Goal: Find contact information: Find contact information

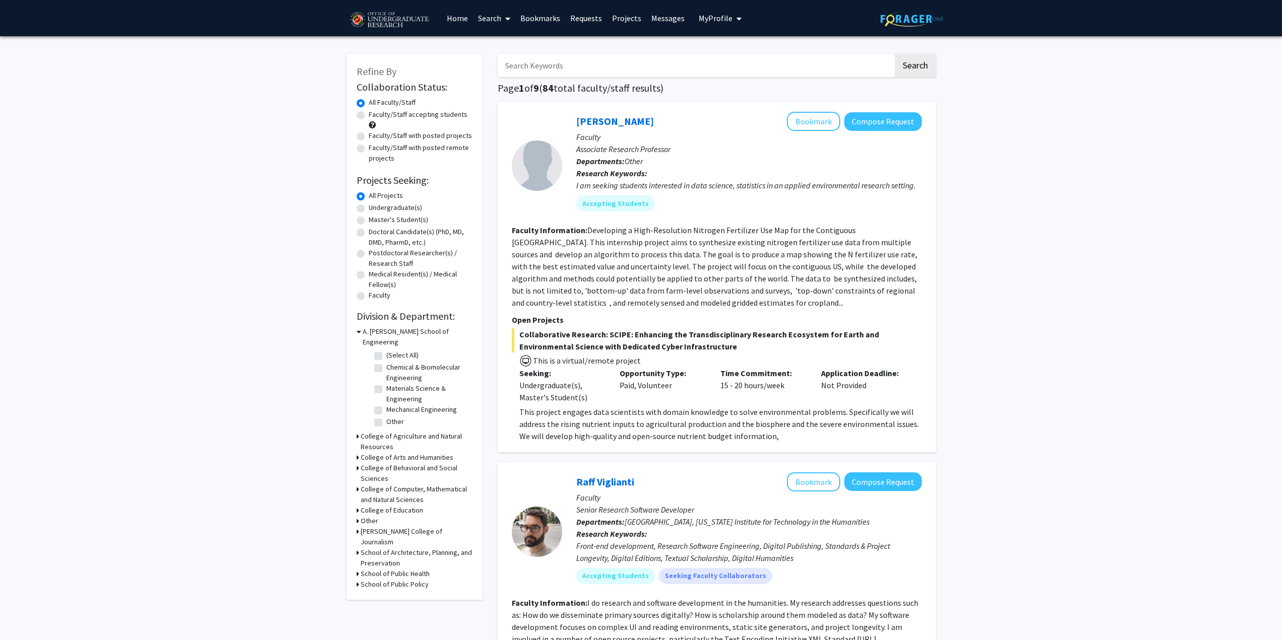
click at [384, 206] on label "Undergraduate(s)" at bounding box center [395, 207] width 53 height 11
click at [375, 206] on input "Undergraduate(s)" at bounding box center [372, 205] width 7 height 7
radio input "true"
click at [457, 116] on label "Faculty/Staff accepting students" at bounding box center [418, 114] width 99 height 11
click at [375, 116] on input "Faculty/Staff accepting students" at bounding box center [372, 112] width 7 height 7
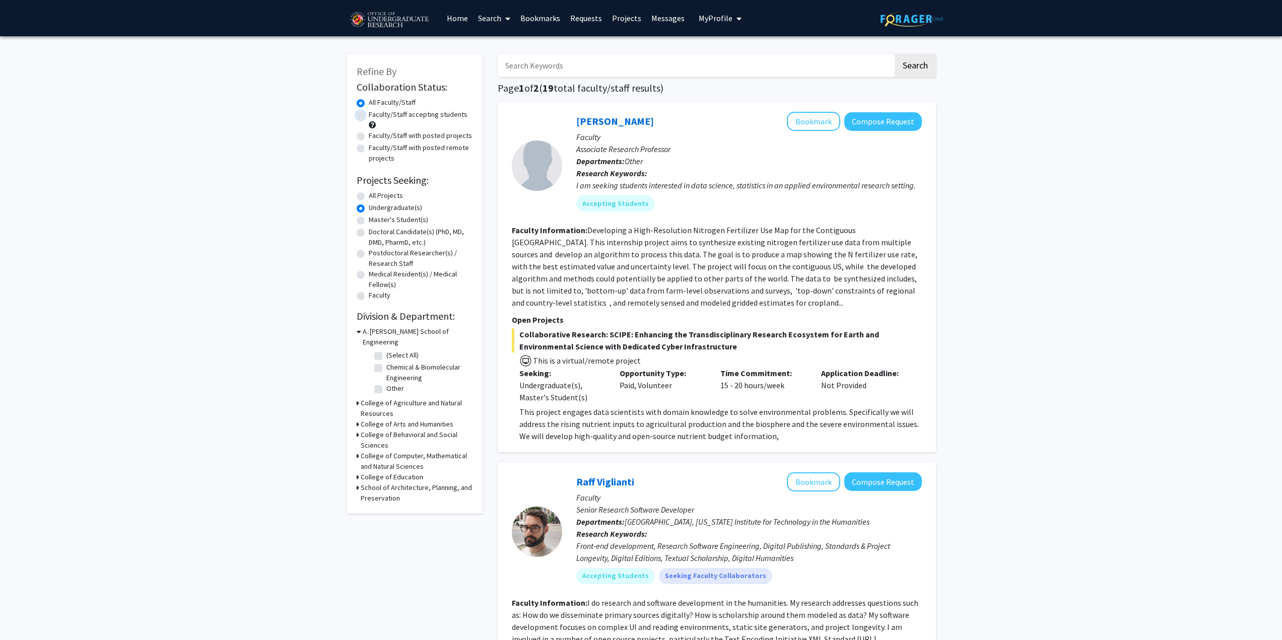
radio input "true"
click at [361, 333] on div "A. James Clark School of Engineering" at bounding box center [415, 336] width 116 height 21
click at [358, 331] on icon at bounding box center [359, 331] width 5 height 11
click at [359, 348] on div "College of Agriculture and Natural Resources" at bounding box center [415, 358] width 116 height 21
click at [360, 348] on div "College of Agriculture and Natural Resources" at bounding box center [415, 358] width 116 height 21
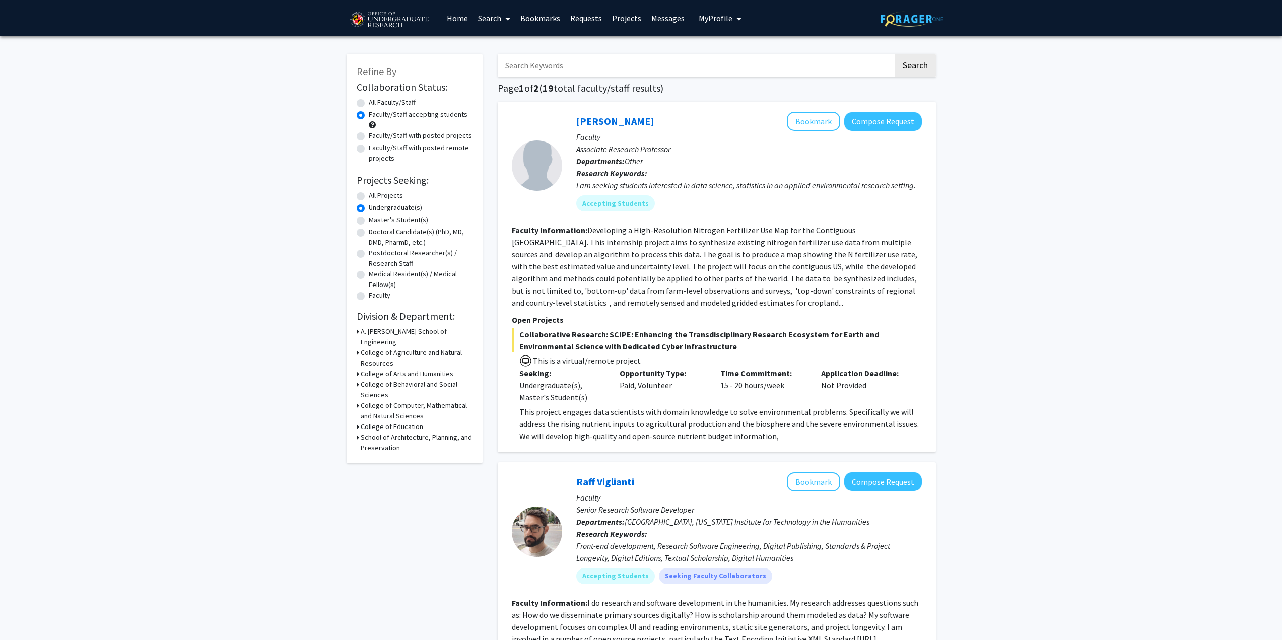
click at [357, 348] on icon at bounding box center [358, 353] width 3 height 11
click at [386, 371] on label "(Select All)" at bounding box center [402, 376] width 32 height 11
click at [386, 371] on input "(Select All)" at bounding box center [389, 374] width 7 height 7
checkbox input "true"
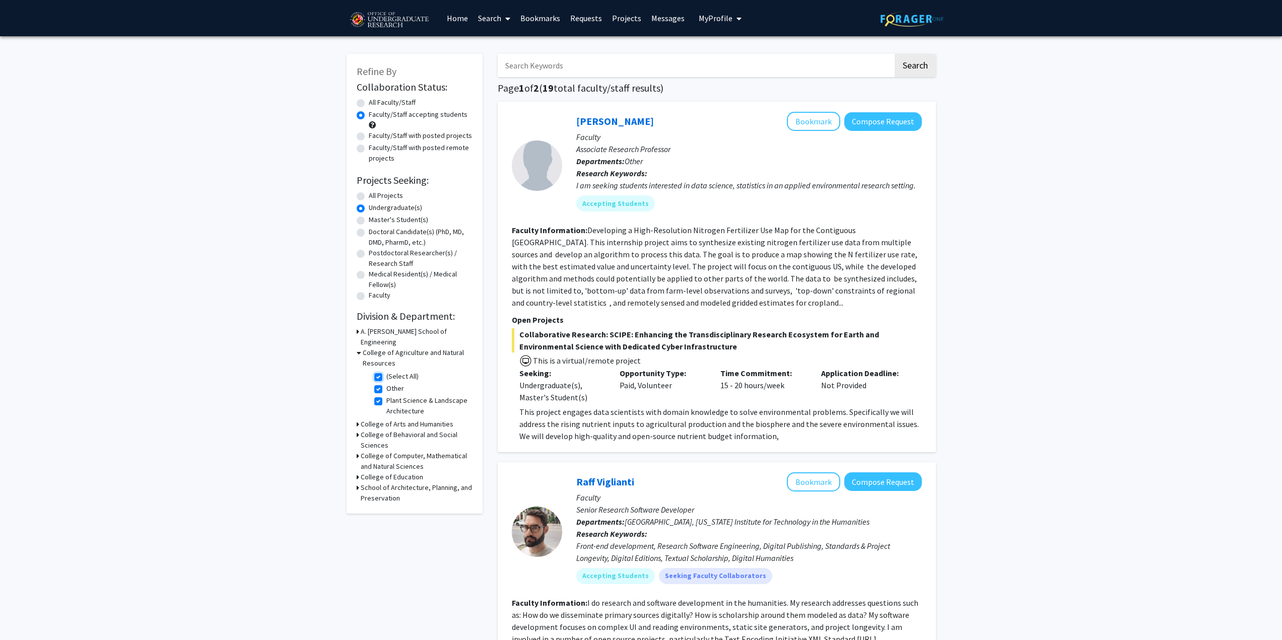
checkbox input "true"
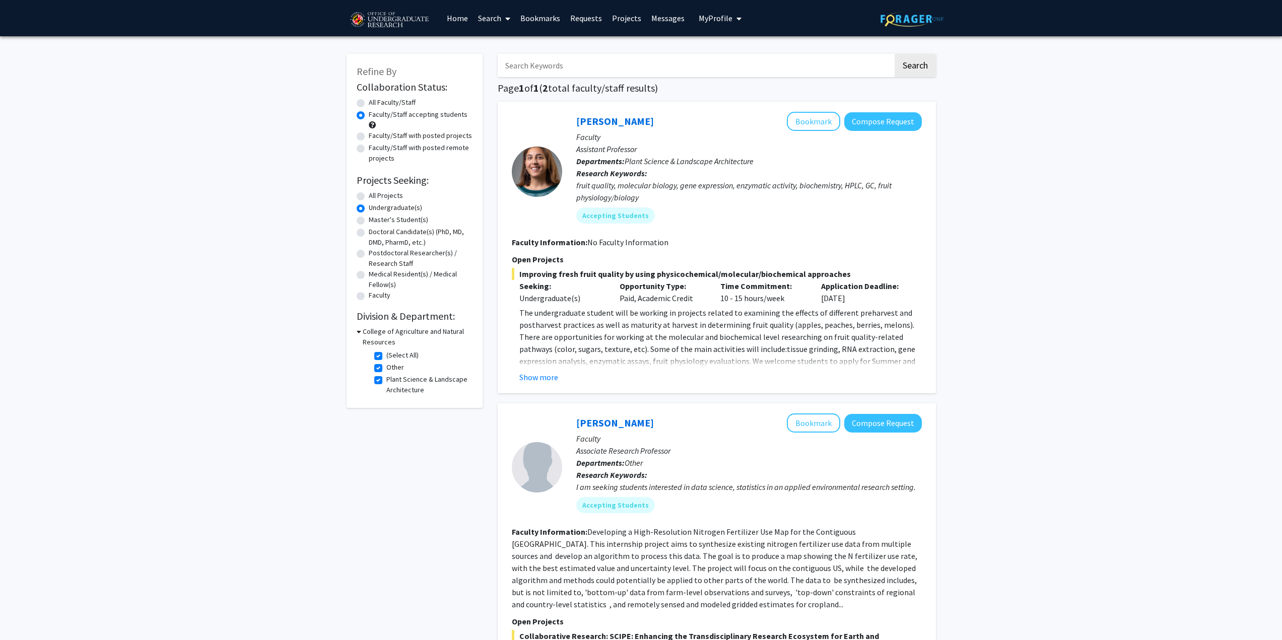
click at [386, 353] on label "(Select All)" at bounding box center [402, 355] width 32 height 11
click at [386, 353] on input "(Select All)" at bounding box center [389, 353] width 7 height 7
checkbox input "false"
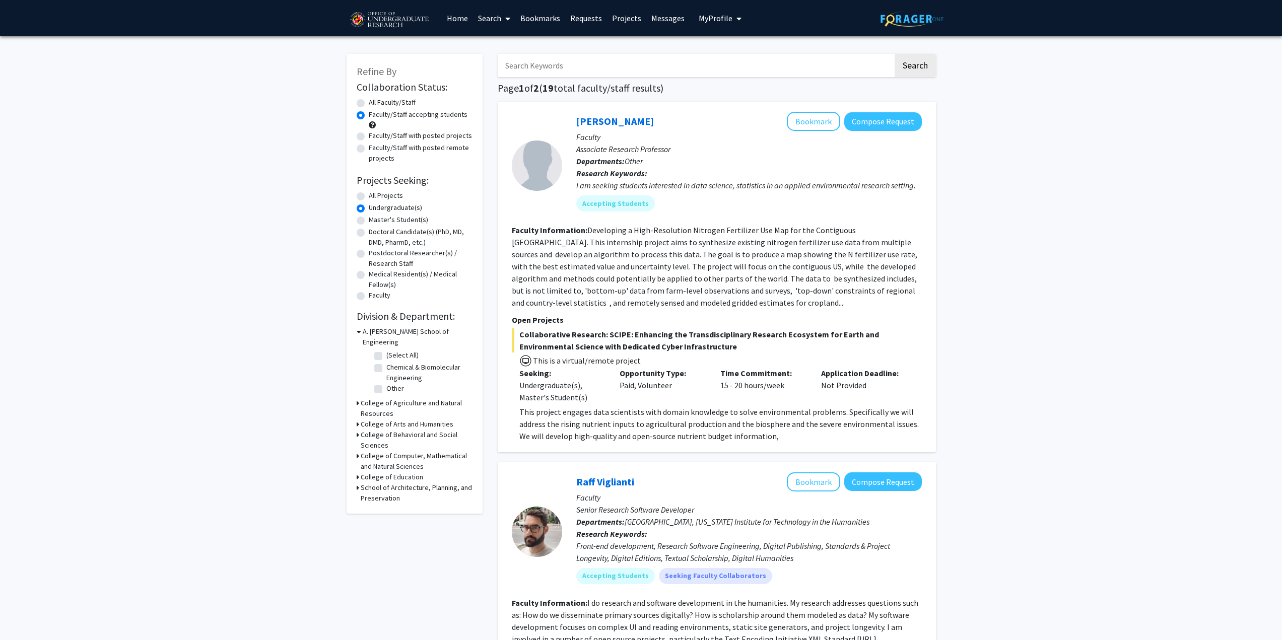
click at [360, 451] on div "College of Computer, Mathematical and Natural Sciences" at bounding box center [415, 461] width 116 height 21
click at [355, 445] on div "Refine By Collaboration Status: Collaboration Status All Faculty/Staff Collabor…" at bounding box center [415, 284] width 136 height 460
click at [358, 451] on icon at bounding box center [358, 456] width 3 height 11
click at [386, 508] on label "Chemistry & Biochemistry" at bounding box center [425, 513] width 78 height 11
click at [386, 508] on input "Chemistry & Biochemistry" at bounding box center [389, 511] width 7 height 7
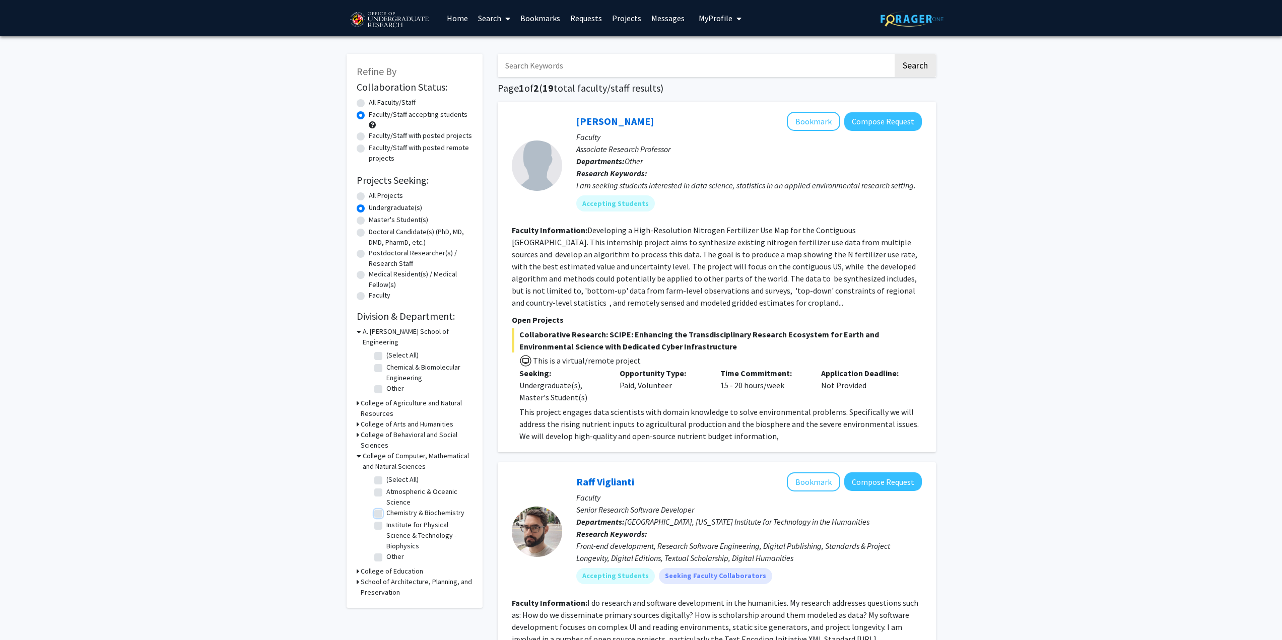
checkbox input "true"
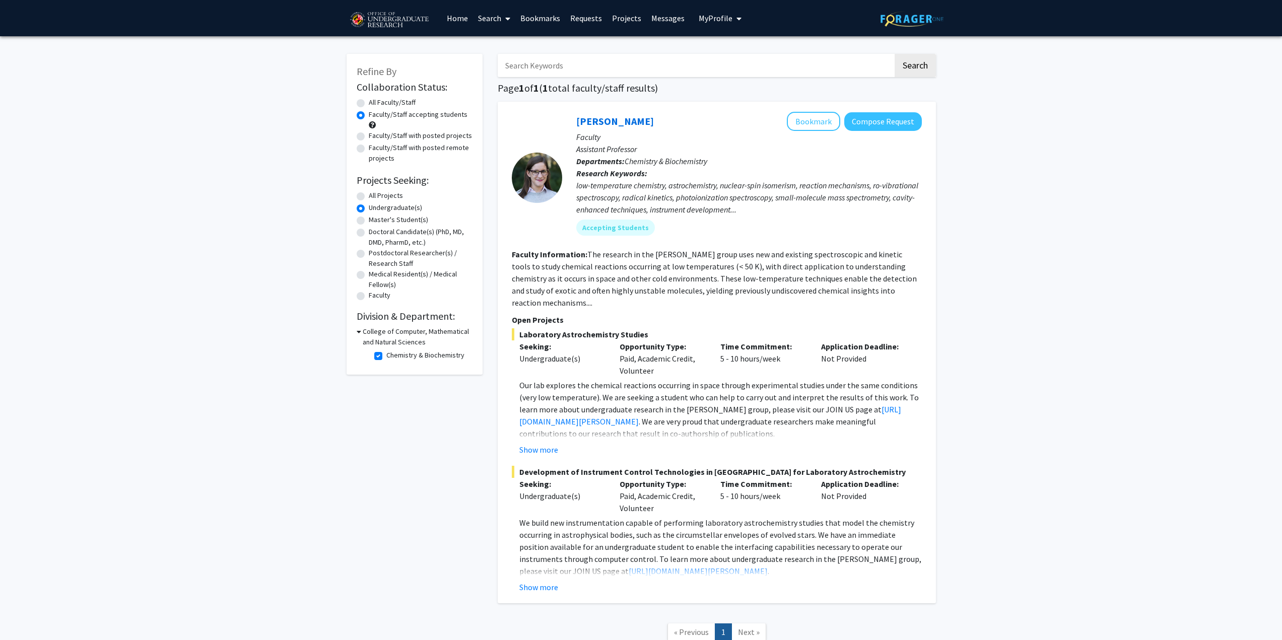
click at [386, 358] on label "Chemistry & Biochemistry" at bounding box center [425, 355] width 78 height 11
click at [386, 357] on input "Chemistry & Biochemistry" at bounding box center [389, 353] width 7 height 7
checkbox input "false"
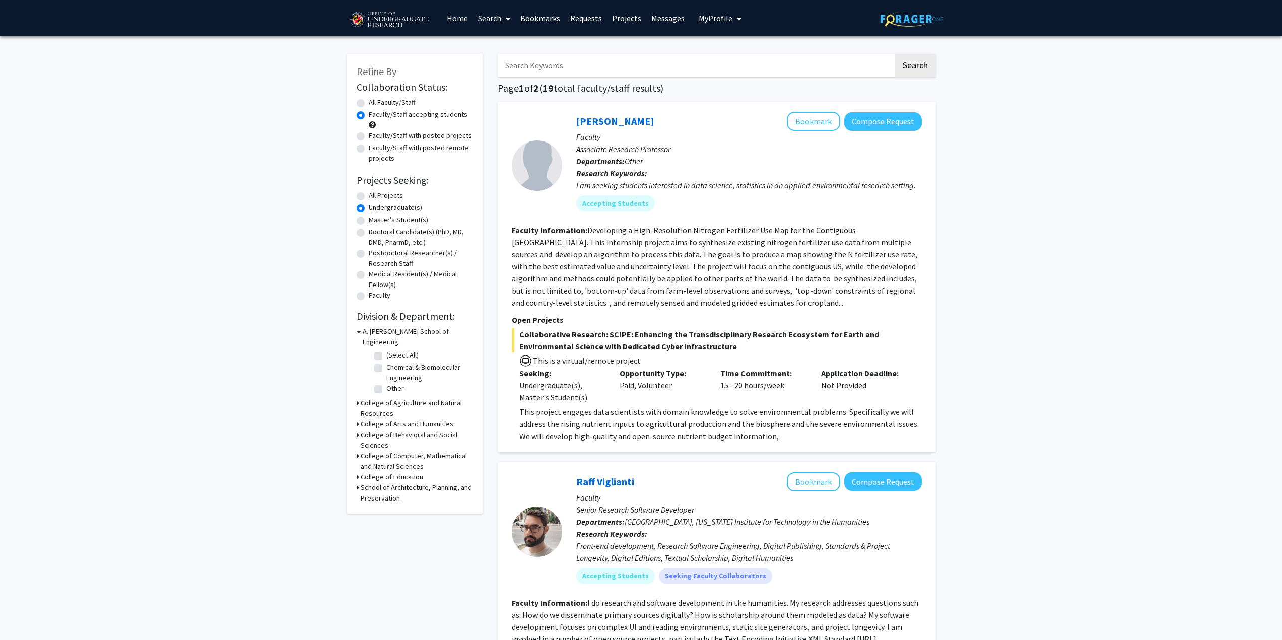
click at [360, 430] on div "College of Behavioral and Social Sciences" at bounding box center [415, 440] width 116 height 21
click at [358, 430] on icon at bounding box center [358, 435] width 3 height 11
click at [358, 398] on icon at bounding box center [358, 403] width 3 height 11
click at [386, 422] on label "(Select All)" at bounding box center [402, 427] width 32 height 11
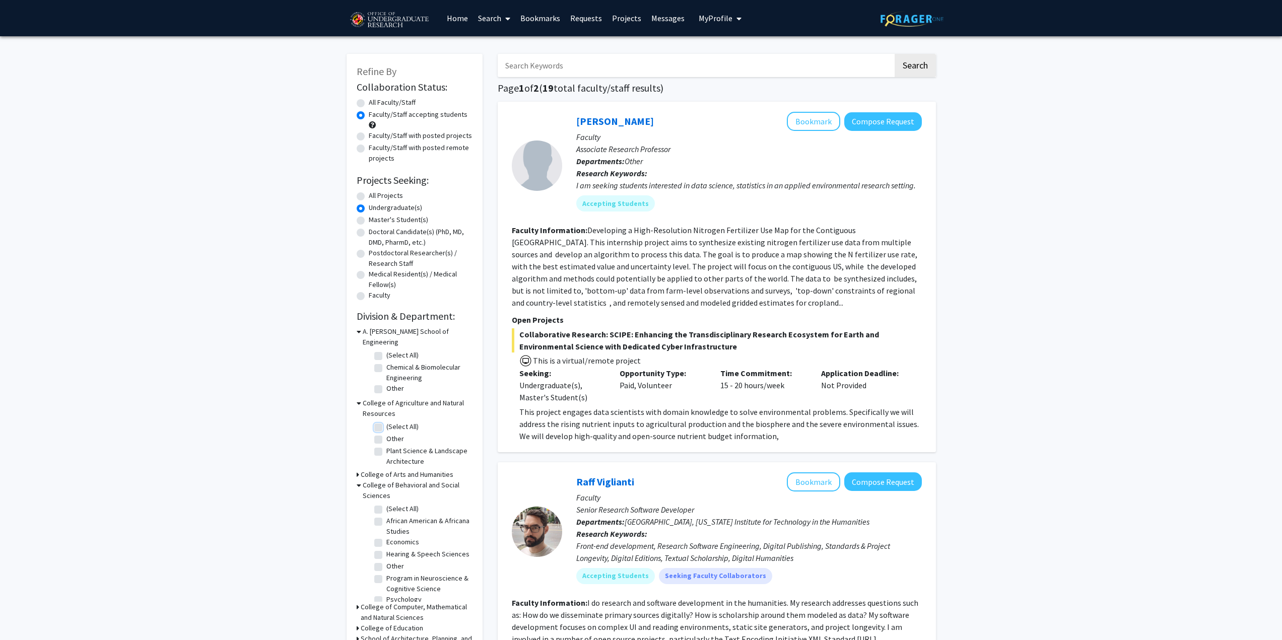
click at [386, 422] on input "(Select All)" at bounding box center [389, 425] width 7 height 7
checkbox input "true"
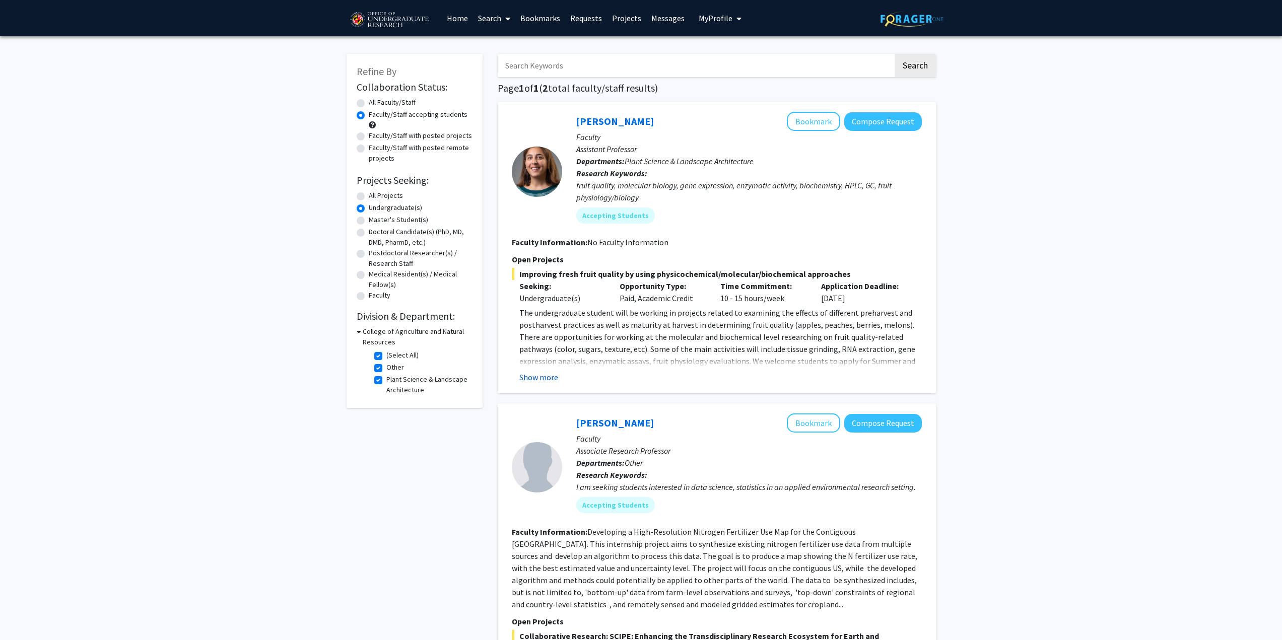
click at [552, 377] on button "Show more" at bounding box center [538, 377] width 39 height 12
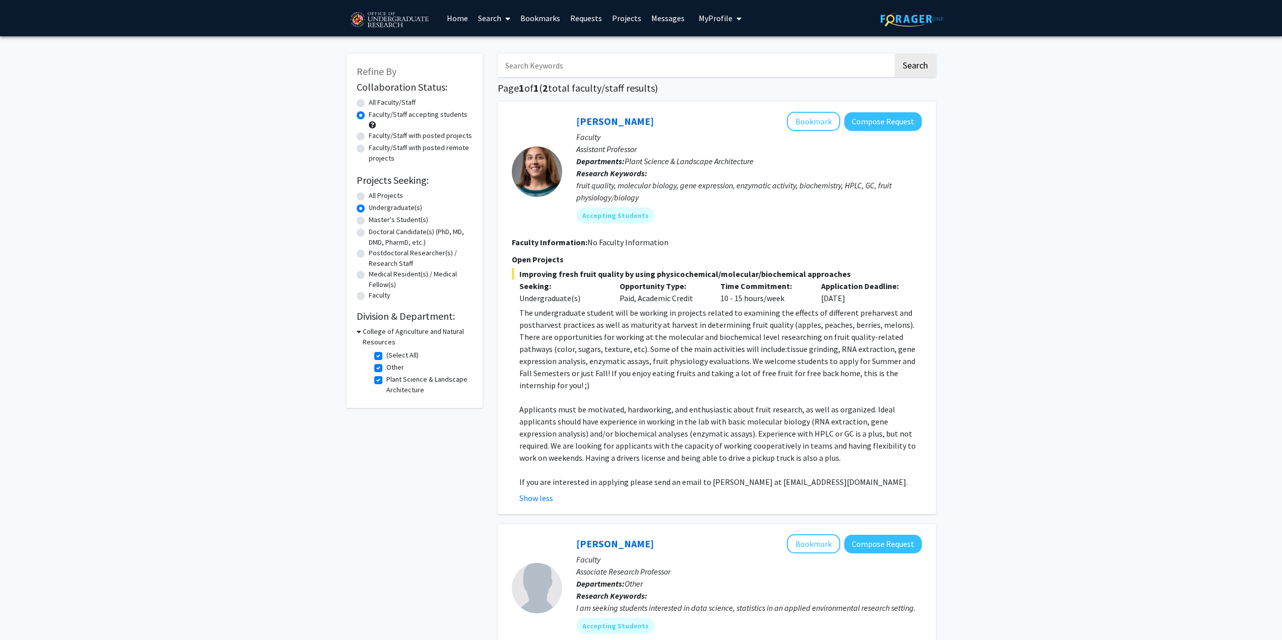
click at [750, 424] on span "Applicants must be motivated, hardworking, and enthusiastic about fruit researc…" at bounding box center [717, 433] width 396 height 58
click at [847, 365] on span "The undergraduate student will be working in projects related to examining the …" at bounding box center [717, 349] width 396 height 83
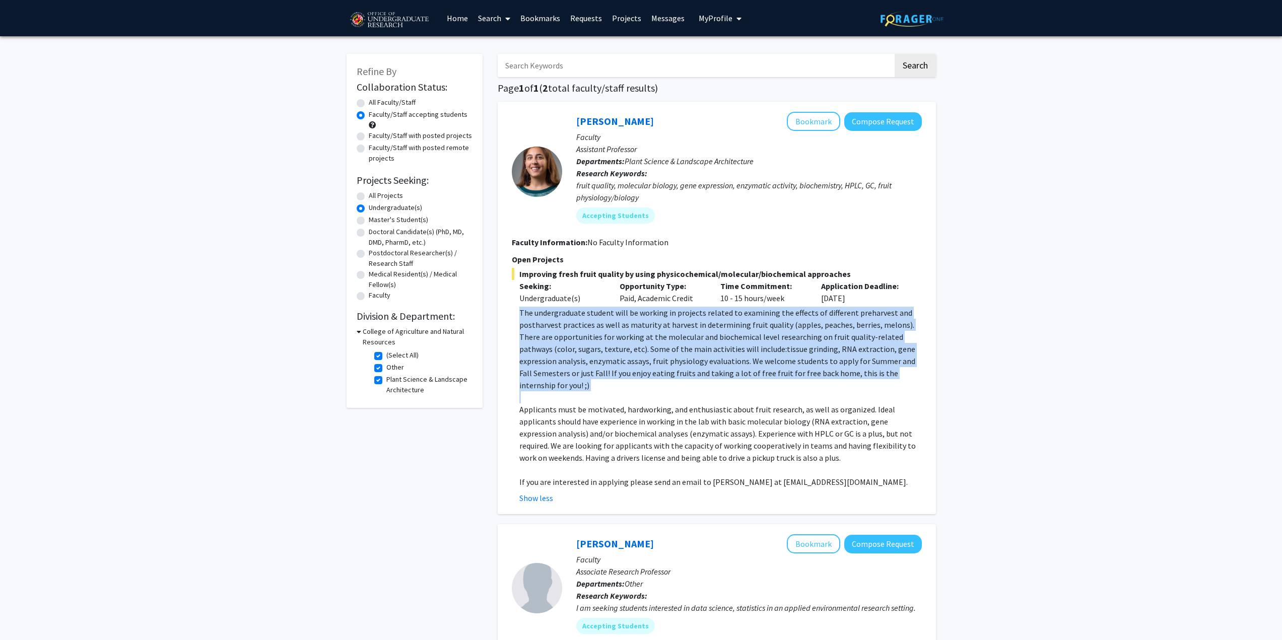
click at [847, 365] on span "The undergraduate student will be working in projects related to examining the …" at bounding box center [717, 349] width 396 height 83
click at [838, 368] on p "The undergraduate student will be working in projects related to examining the …" at bounding box center [720, 349] width 402 height 85
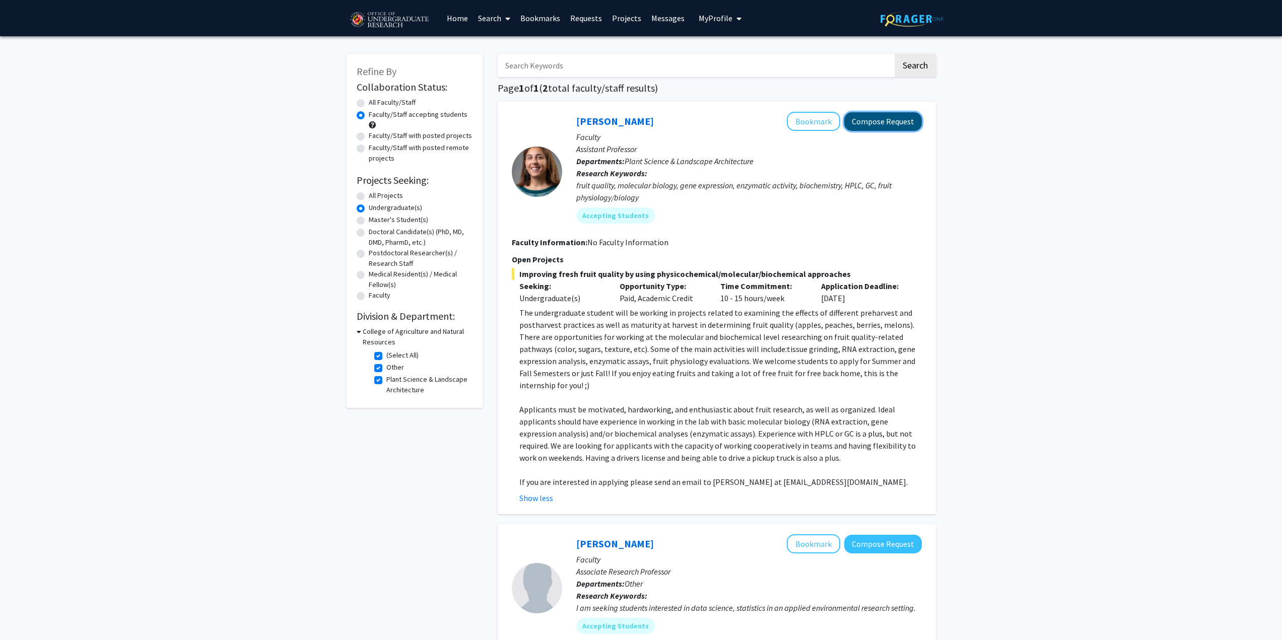
click at [875, 126] on button "Compose Request" at bounding box center [883, 121] width 78 height 19
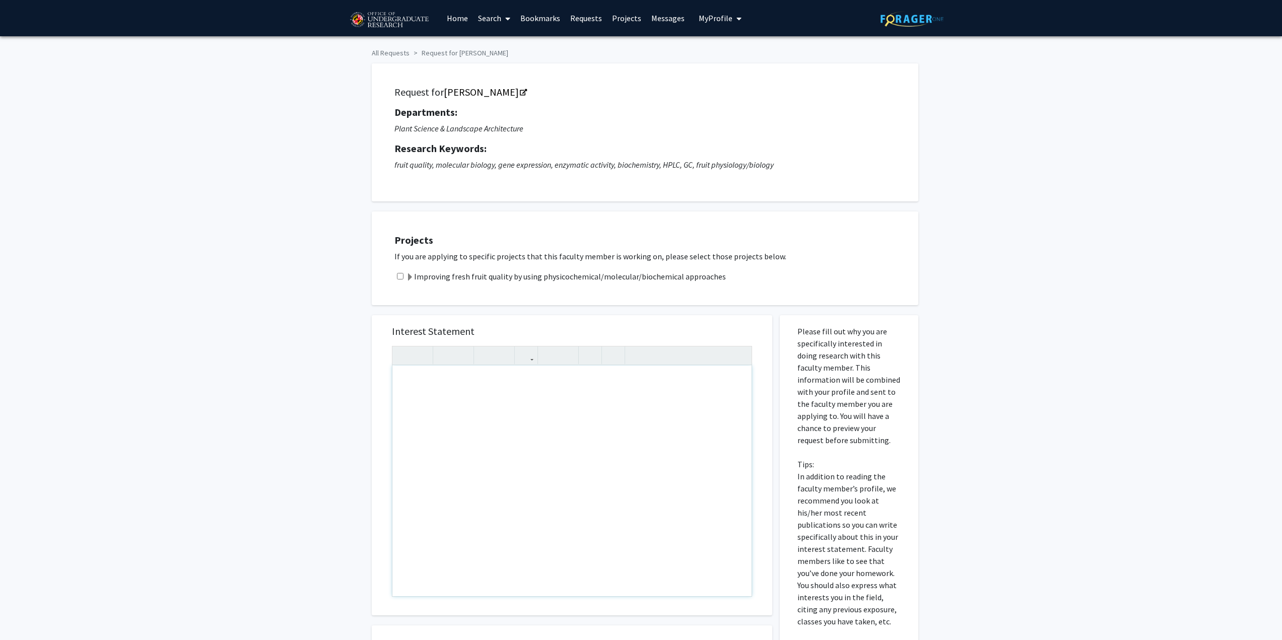
click at [1005, 284] on div "All Requests Request for Macarena Farcuh Yuri Request for Macarena Farcuh Yuri …" at bounding box center [641, 409] width 1282 height 747
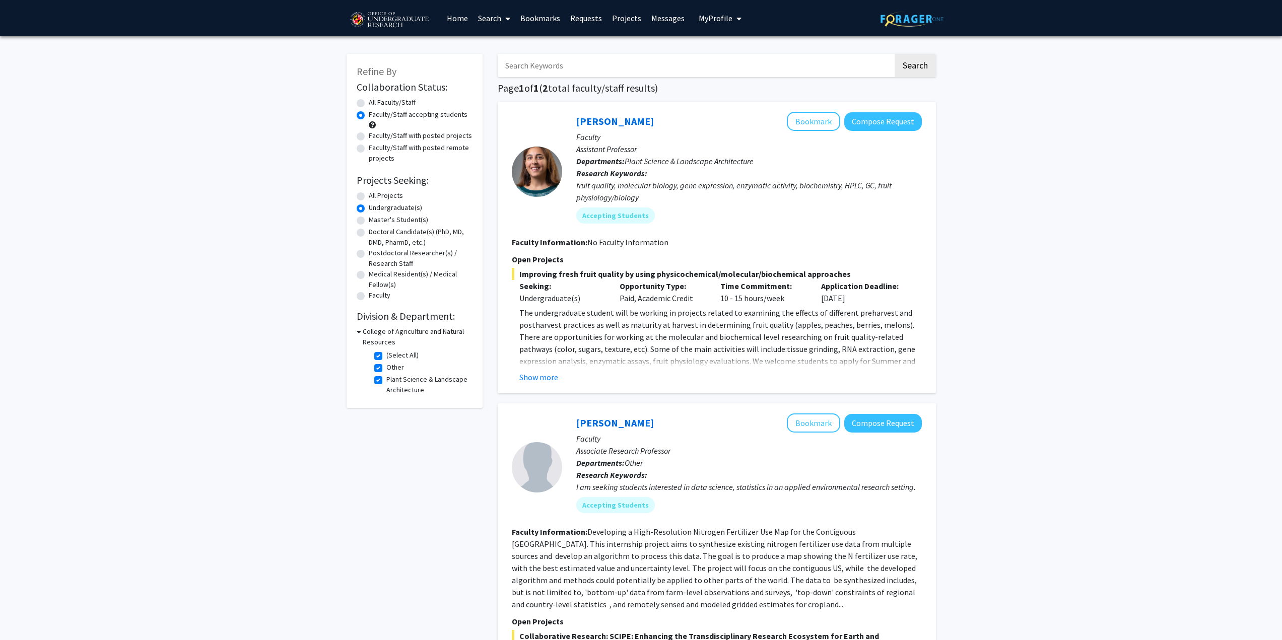
click at [361, 110] on div "Faculty/Staff accepting students" at bounding box center [415, 119] width 116 height 21
click at [369, 115] on label "Faculty/Staff accepting students" at bounding box center [418, 114] width 99 height 11
click at [369, 115] on input "Faculty/Staff accepting students" at bounding box center [372, 112] width 7 height 7
click at [369, 104] on label "All Faculty/Staff" at bounding box center [392, 102] width 47 height 11
click at [369, 104] on input "All Faculty/Staff" at bounding box center [372, 100] width 7 height 7
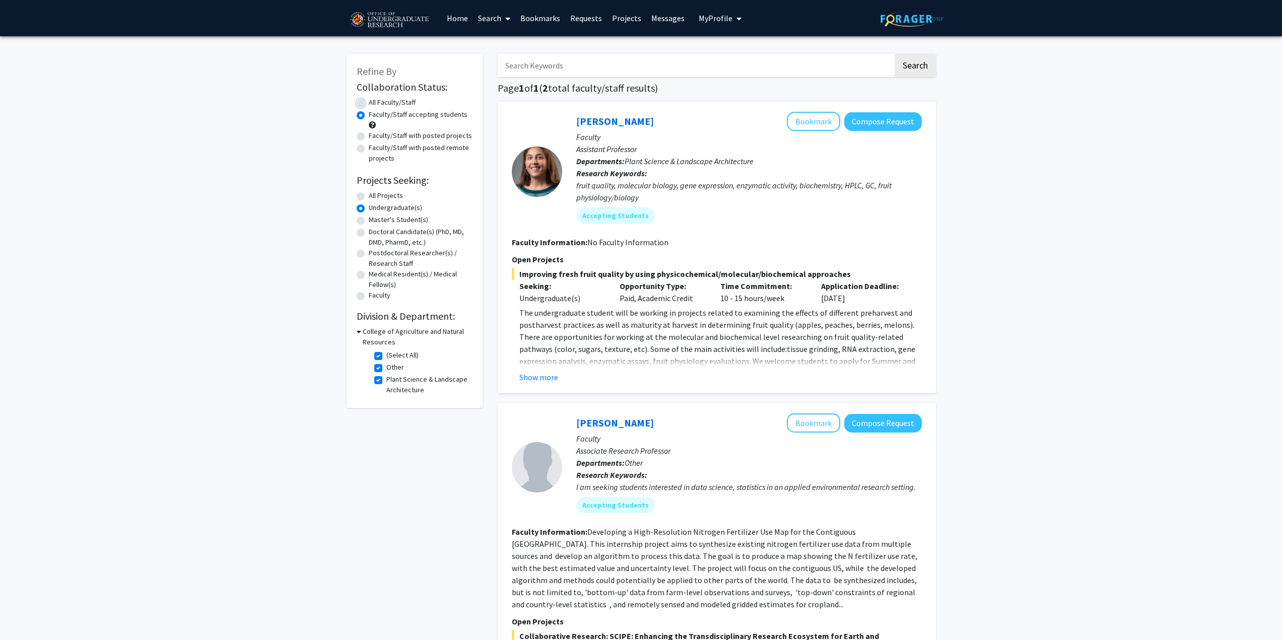
radio input "true"
click at [386, 354] on label "(Select All)" at bounding box center [402, 355] width 32 height 11
click at [386, 354] on input "(Select All)" at bounding box center [389, 353] width 7 height 7
checkbox input "false"
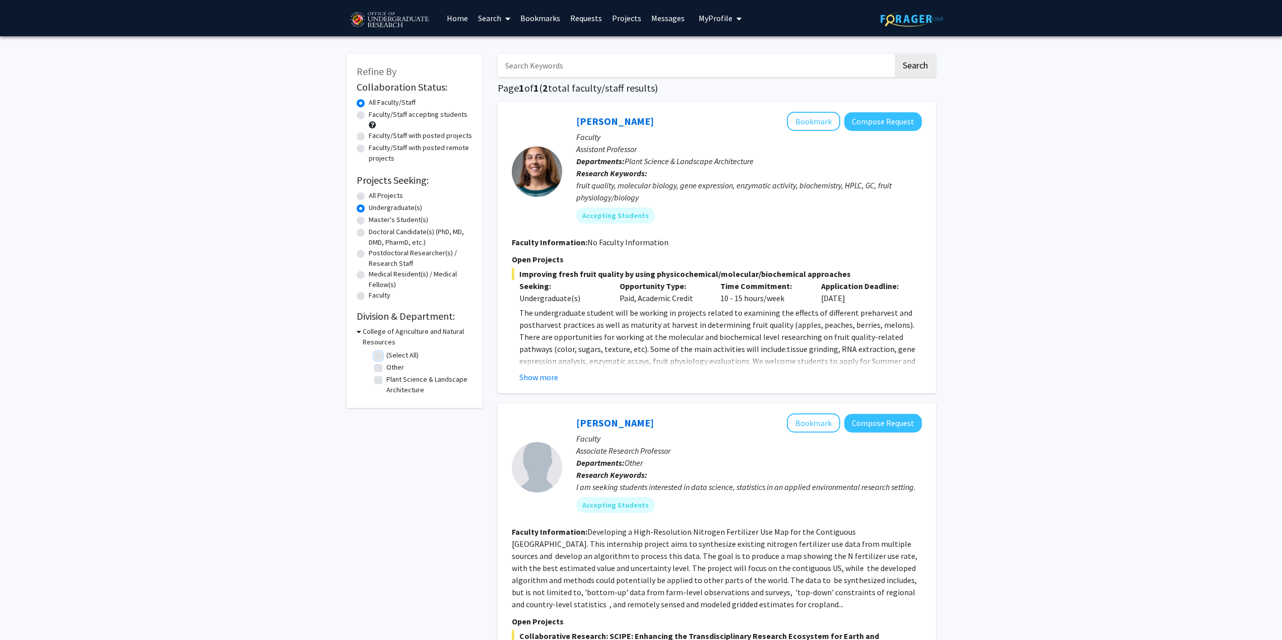
checkbox input "false"
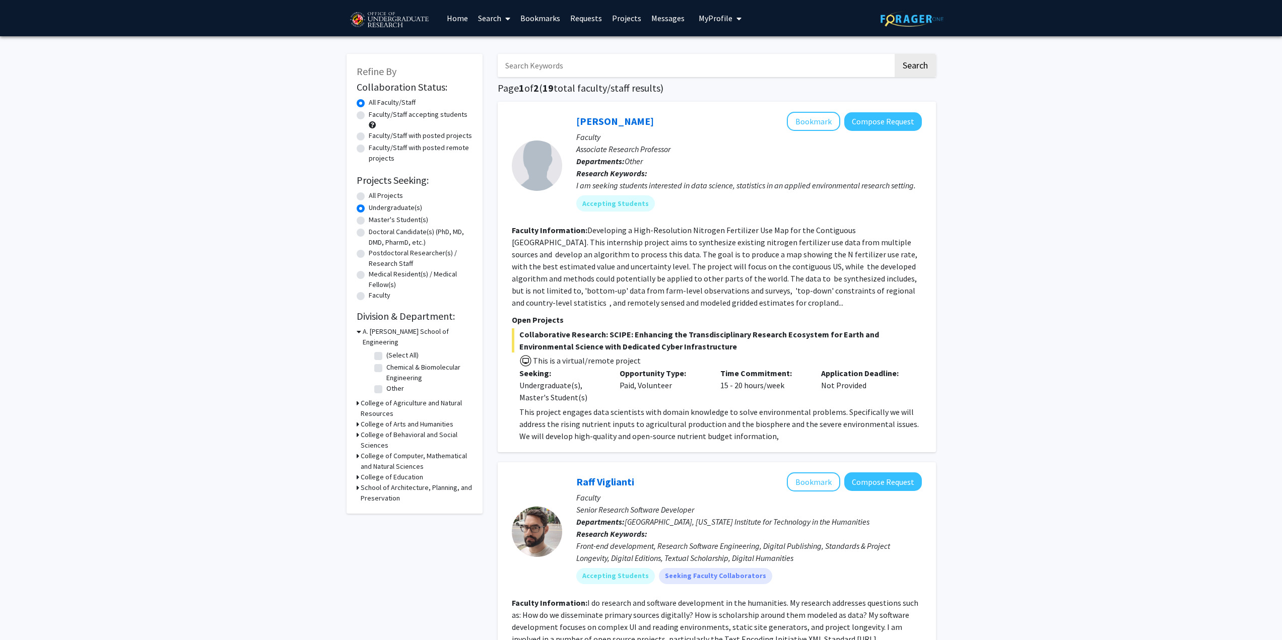
click at [389, 362] on label "Chemical & Biomolecular Engineering" at bounding box center [428, 372] width 84 height 21
click at [389, 362] on input "Chemical & Biomolecular Engineering" at bounding box center [389, 365] width 7 height 7
checkbox input "true"
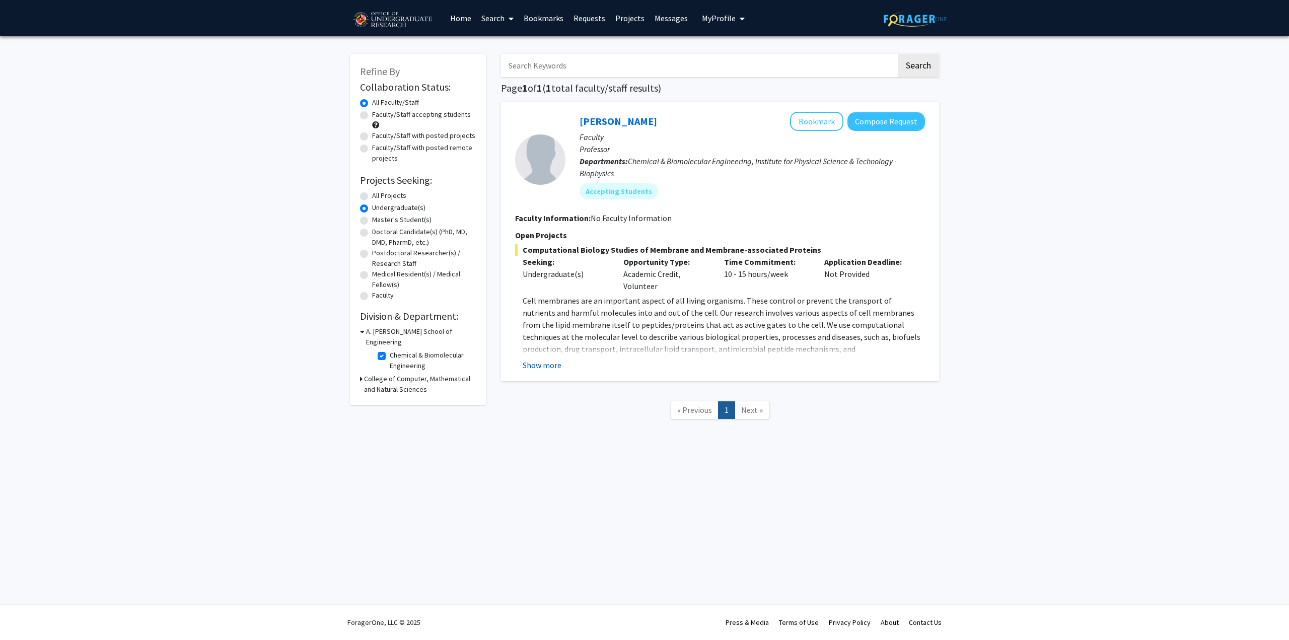
click at [540, 363] on button "Show more" at bounding box center [542, 365] width 39 height 12
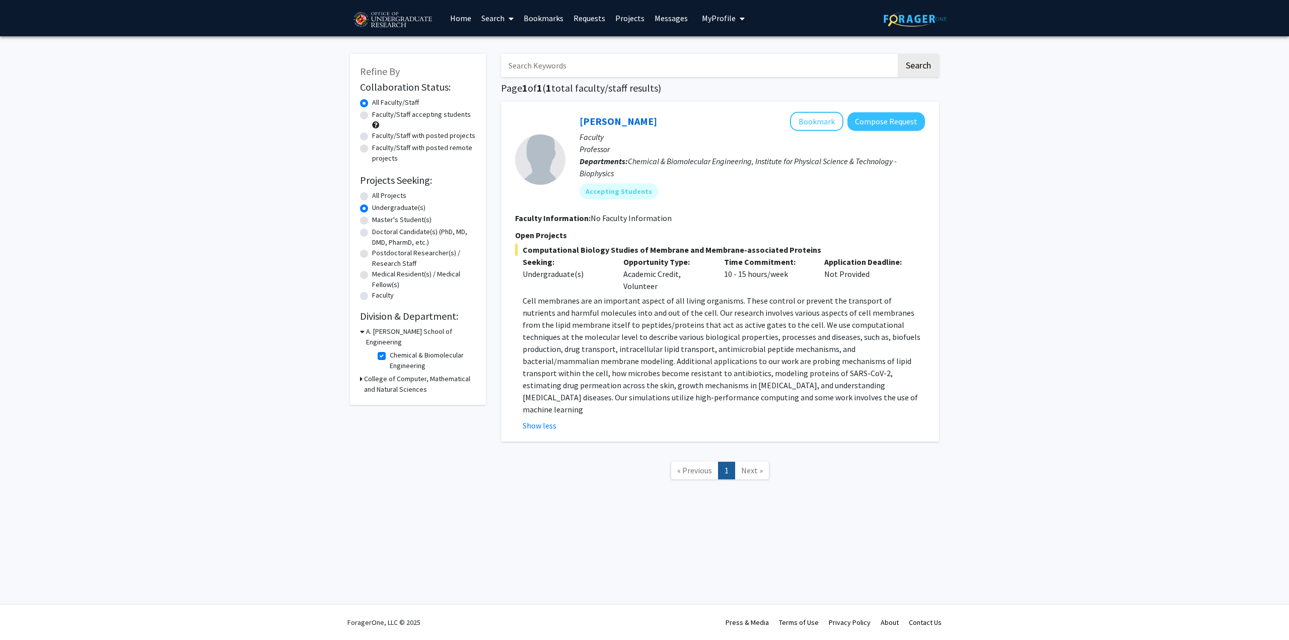
click at [390, 350] on label "Chemical & Biomolecular Engineering" at bounding box center [432, 360] width 84 height 21
click at [390, 350] on input "Chemical & Biomolecular Engineering" at bounding box center [393, 353] width 7 height 7
checkbox input "false"
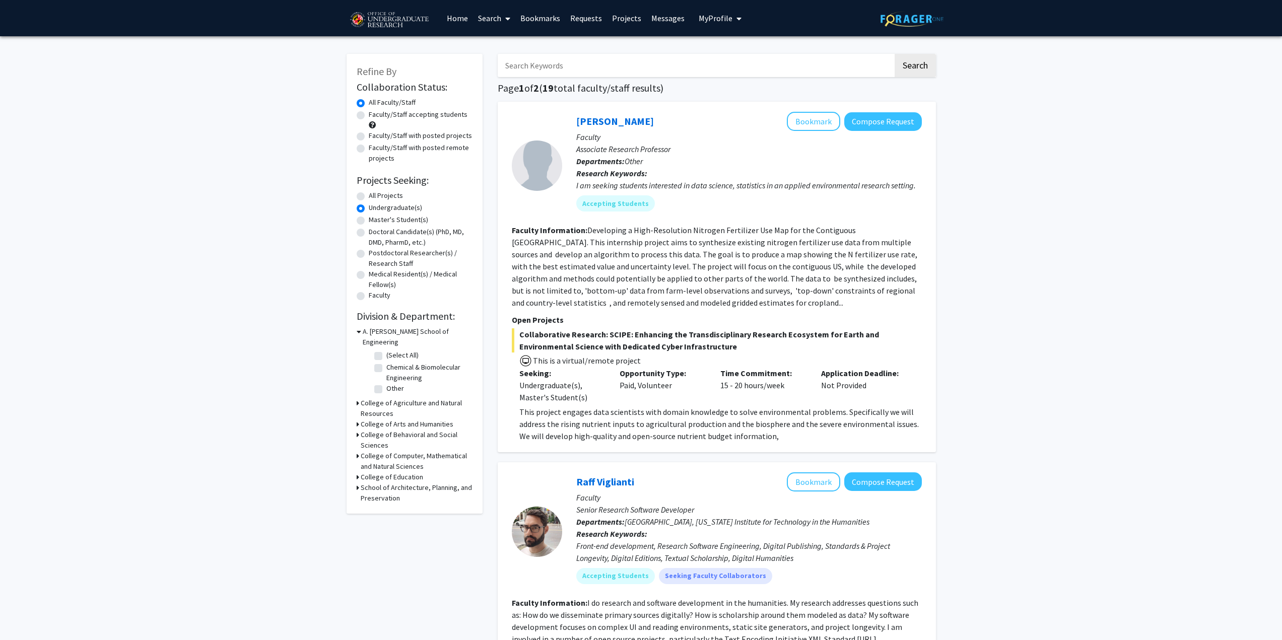
click at [359, 328] on icon at bounding box center [359, 331] width 5 height 11
click at [358, 369] on icon at bounding box center [358, 374] width 3 height 11
click at [358, 369] on icon at bounding box center [359, 374] width 5 height 11
click at [364, 369] on h3 "College of Arts and Humanities" at bounding box center [407, 374] width 93 height 11
click at [385, 426] on fg-checkbox "School of Music School of Music" at bounding box center [422, 432] width 96 height 12
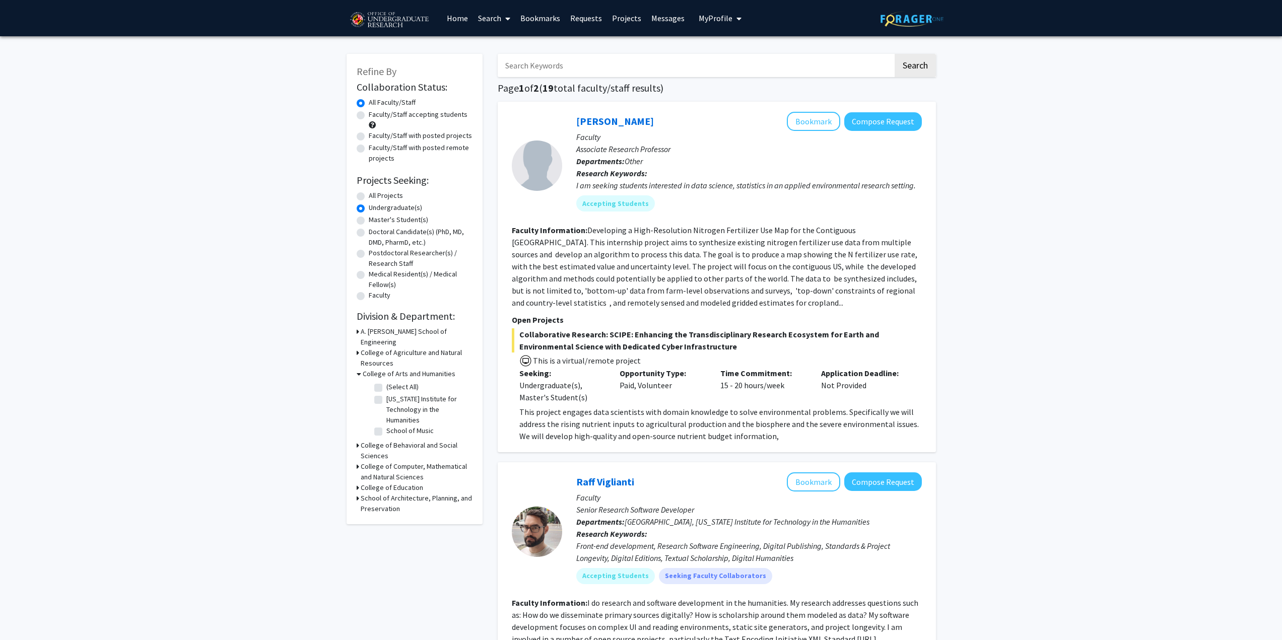
click at [386, 426] on label "School of Music" at bounding box center [409, 431] width 47 height 11
click at [386, 426] on input "School of Music" at bounding box center [389, 429] width 7 height 7
checkbox input "true"
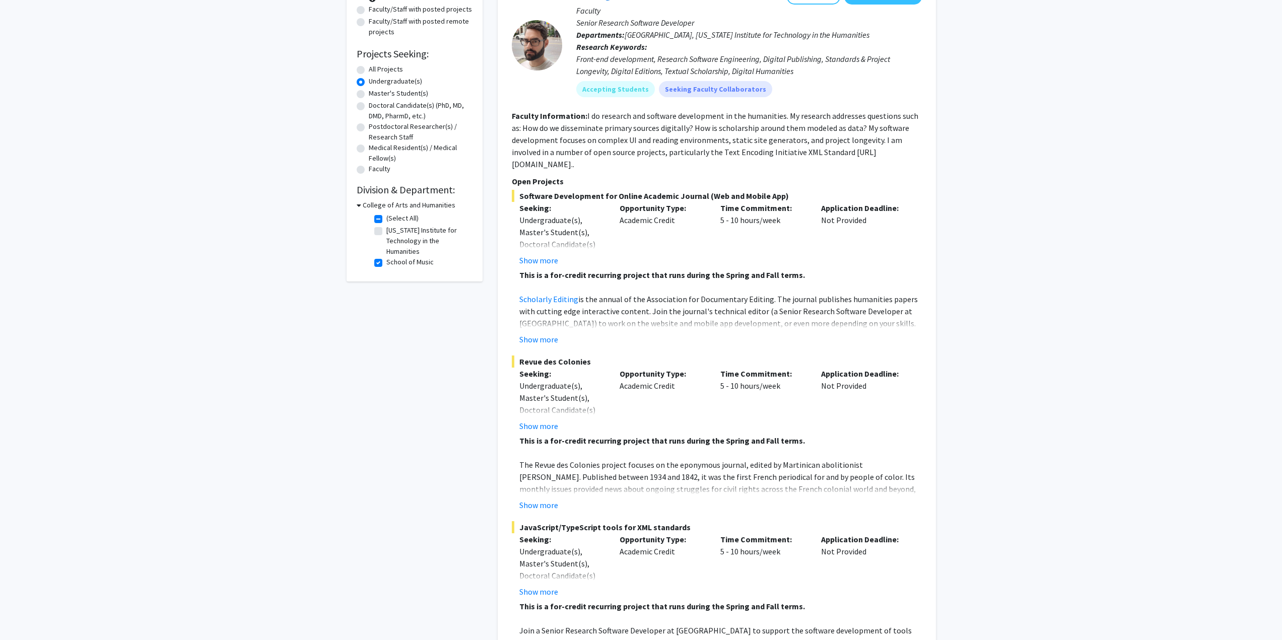
scroll to position [121, 0]
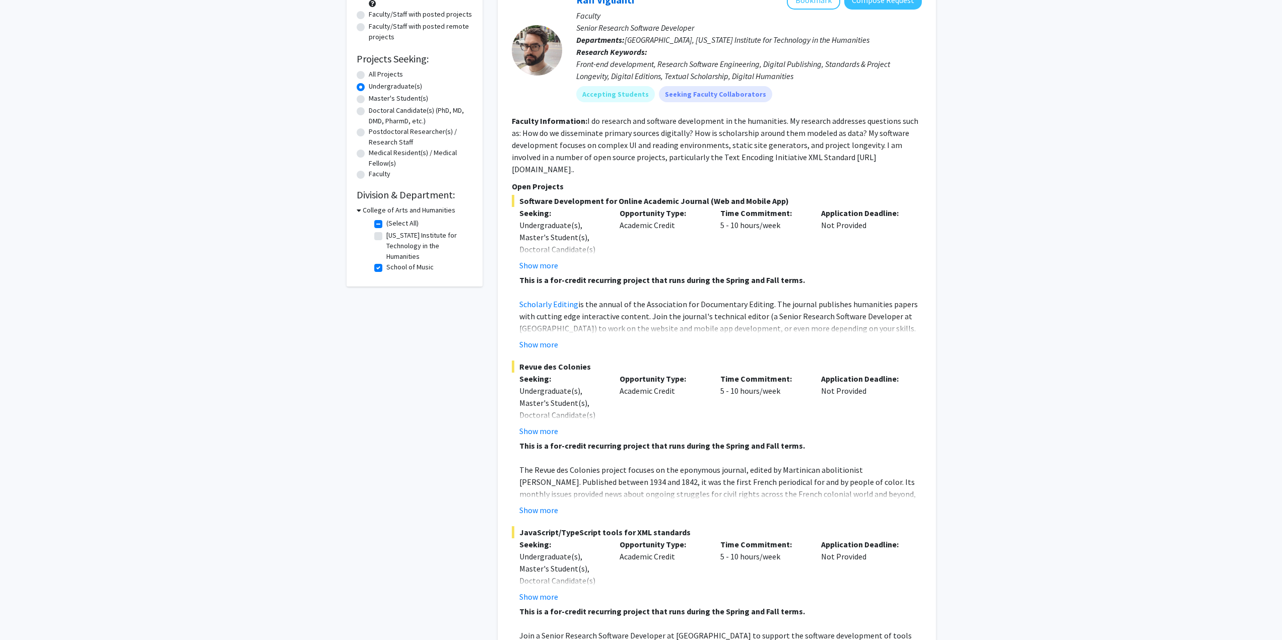
click at [386, 269] on label "School of Music" at bounding box center [409, 267] width 47 height 11
click at [386, 268] on input "School of Music" at bounding box center [389, 265] width 7 height 7
checkbox input "false"
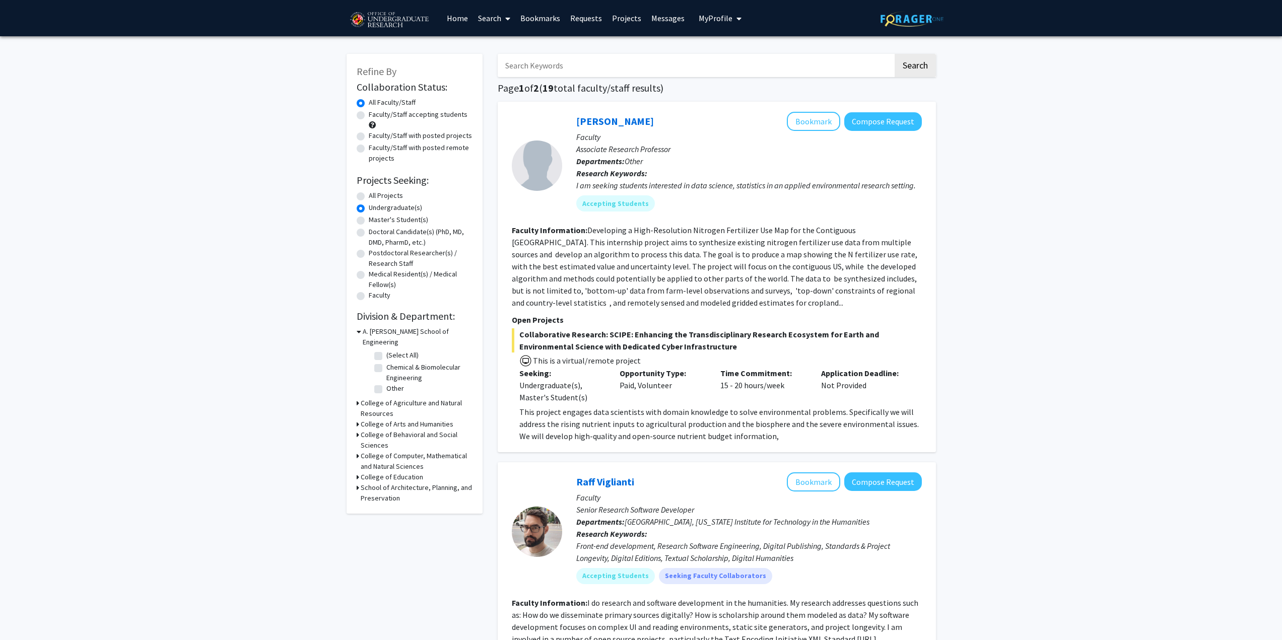
click at [360, 333] on icon at bounding box center [359, 331] width 5 height 11
click at [357, 422] on icon at bounding box center [358, 427] width 3 height 11
click at [357, 422] on icon at bounding box center [359, 427] width 5 height 11
click at [357, 422] on icon at bounding box center [358, 427] width 3 height 11
click at [357, 422] on icon at bounding box center [359, 427] width 5 height 11
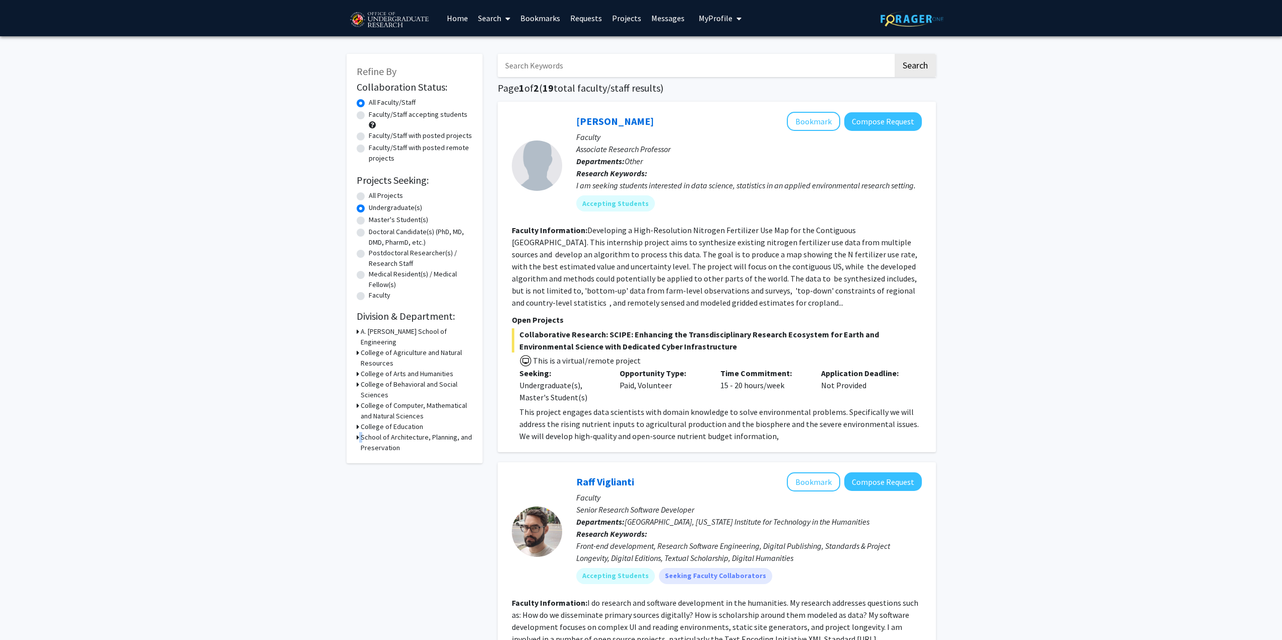
click at [361, 432] on div "School of Architecture, Planning, and Preservation" at bounding box center [415, 442] width 116 height 21
click at [361, 432] on h3 "School of Architecture, Planning, and Preservation" at bounding box center [417, 442] width 112 height 21
click at [361, 432] on div "School of Architecture, Planning, and Preservation" at bounding box center [415, 442] width 116 height 21
click at [353, 427] on div "Refine By Collaboration Status: Collaboration Status All Faculty/Staff Collabor…" at bounding box center [415, 284] width 136 height 460
click at [357, 432] on icon at bounding box center [359, 437] width 5 height 11
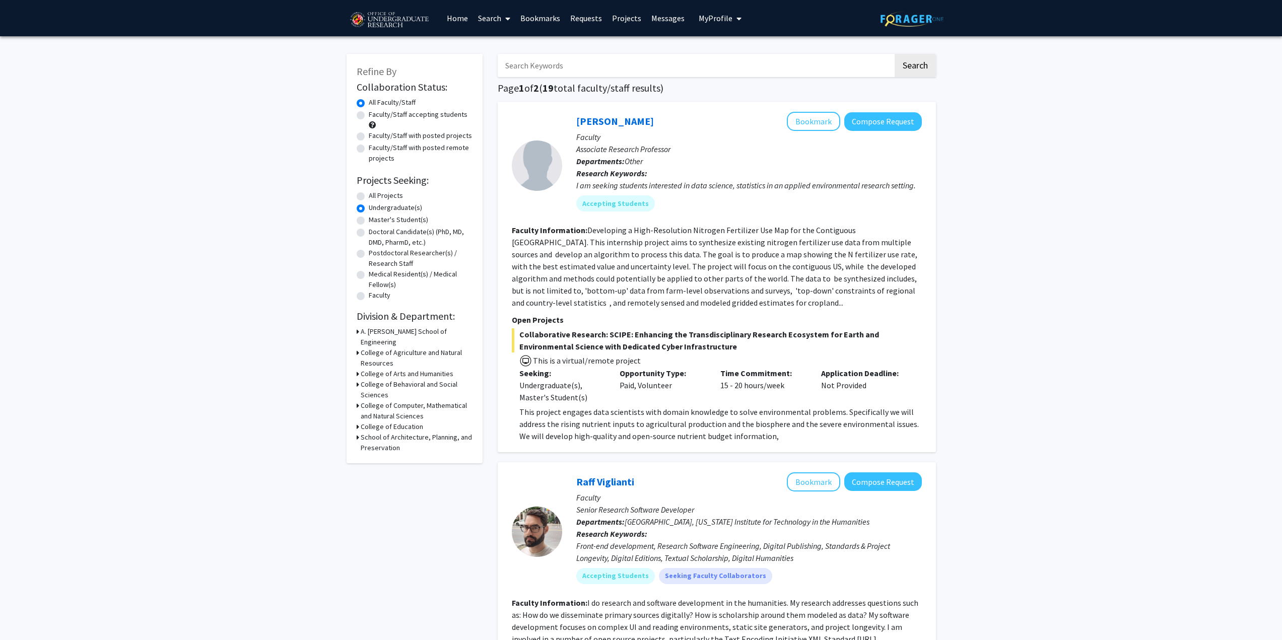
click at [357, 379] on icon at bounding box center [358, 384] width 3 height 11
click at [357, 379] on icon at bounding box center [359, 384] width 5 height 11
click at [357, 387] on div "College of Behavioral and Social Sciences" at bounding box center [415, 389] width 116 height 21
click at [358, 400] on icon at bounding box center [358, 405] width 3 height 11
click at [404, 457] on label "Chemistry & Biochemistry" at bounding box center [425, 462] width 78 height 11
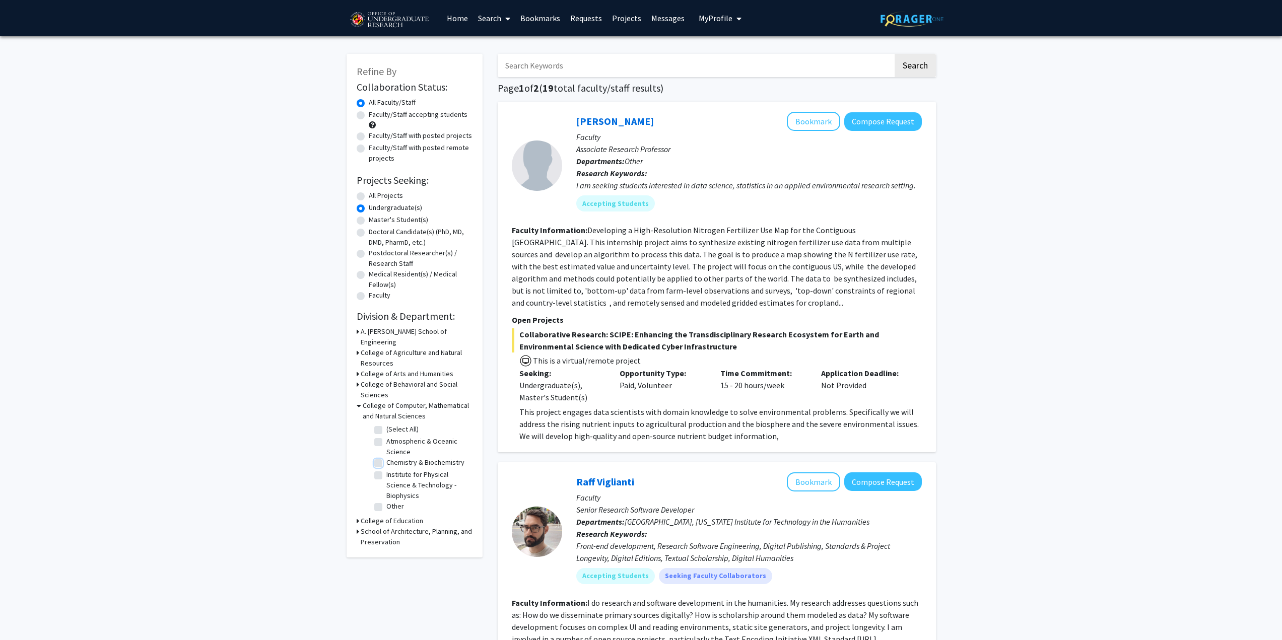
click at [393, 457] on input "Chemistry & Biochemistry" at bounding box center [389, 460] width 7 height 7
checkbox input "true"
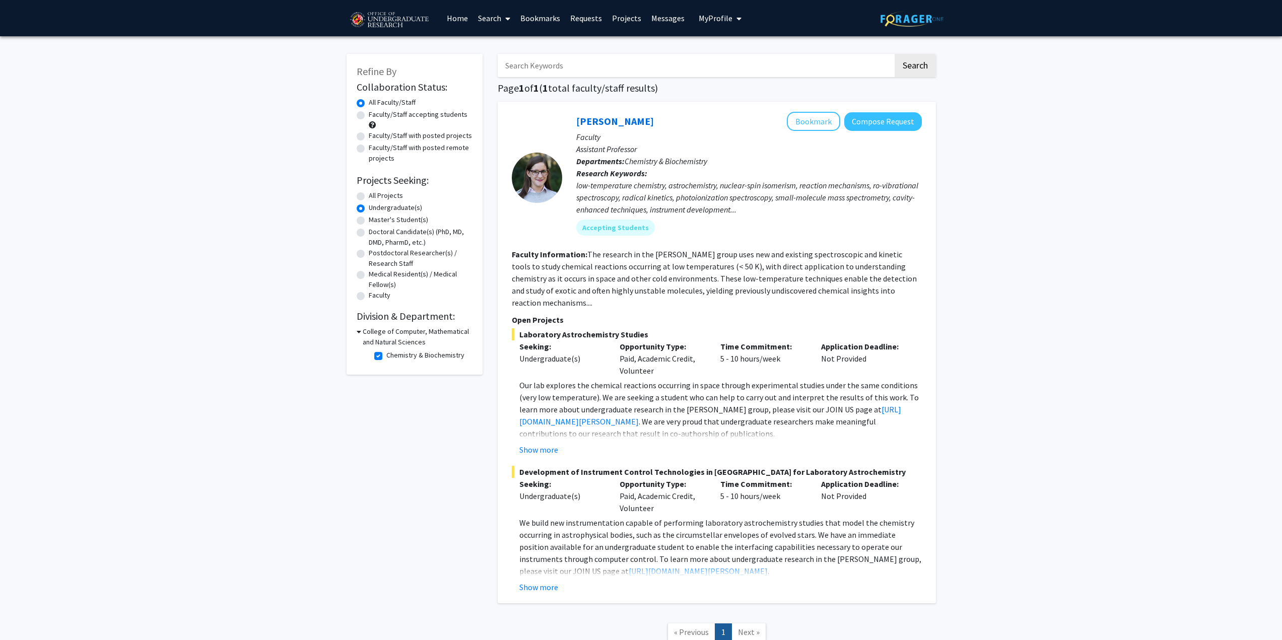
click at [398, 354] on label "Chemistry & Biochemistry" at bounding box center [425, 355] width 78 height 11
click at [393, 354] on input "Chemistry & Biochemistry" at bounding box center [389, 353] width 7 height 7
checkbox input "false"
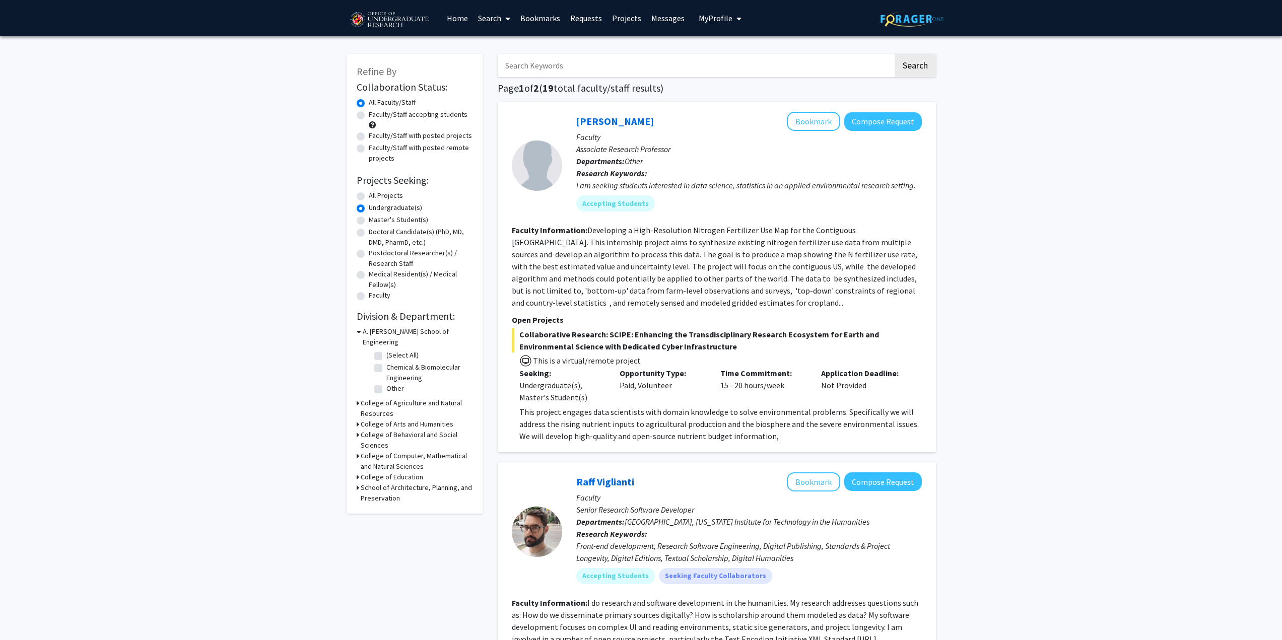
click at [365, 332] on h3 "A. James Clark School of Engineering" at bounding box center [418, 336] width 110 height 21
click at [362, 400] on h3 "College of Computer, Mathematical and Natural Sciences" at bounding box center [417, 410] width 112 height 21
click at [386, 424] on label "(Select All)" at bounding box center [402, 429] width 32 height 11
click at [386, 424] on input "(Select All)" at bounding box center [389, 427] width 7 height 7
checkbox input "true"
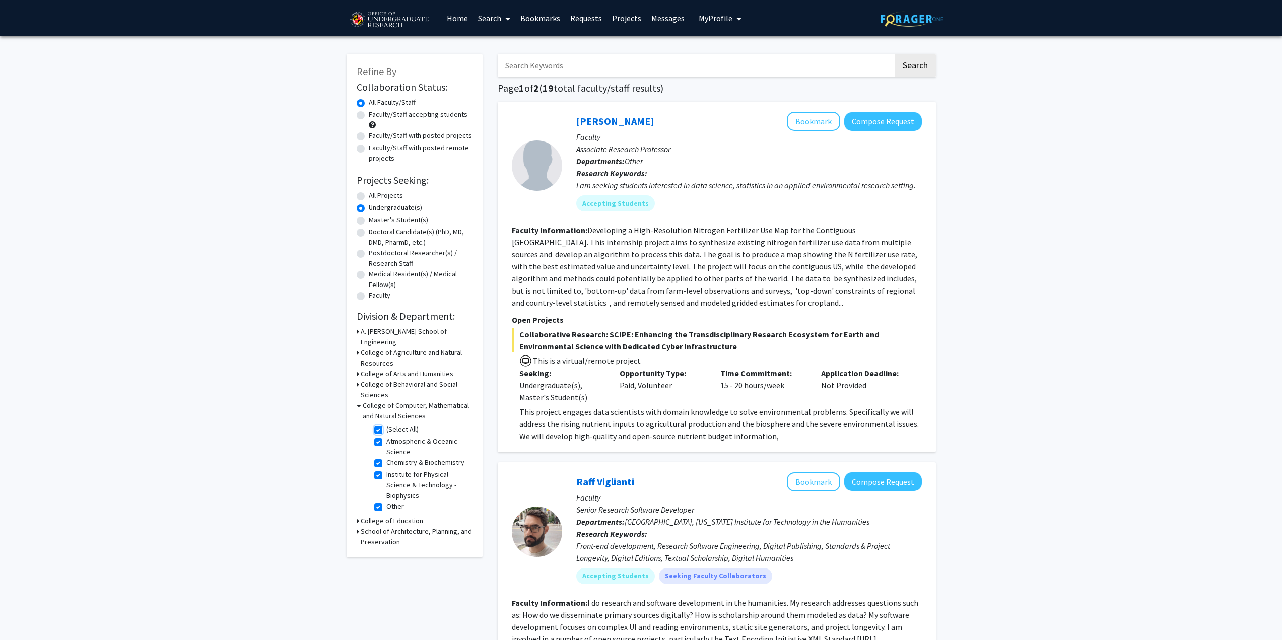
checkbox input "true"
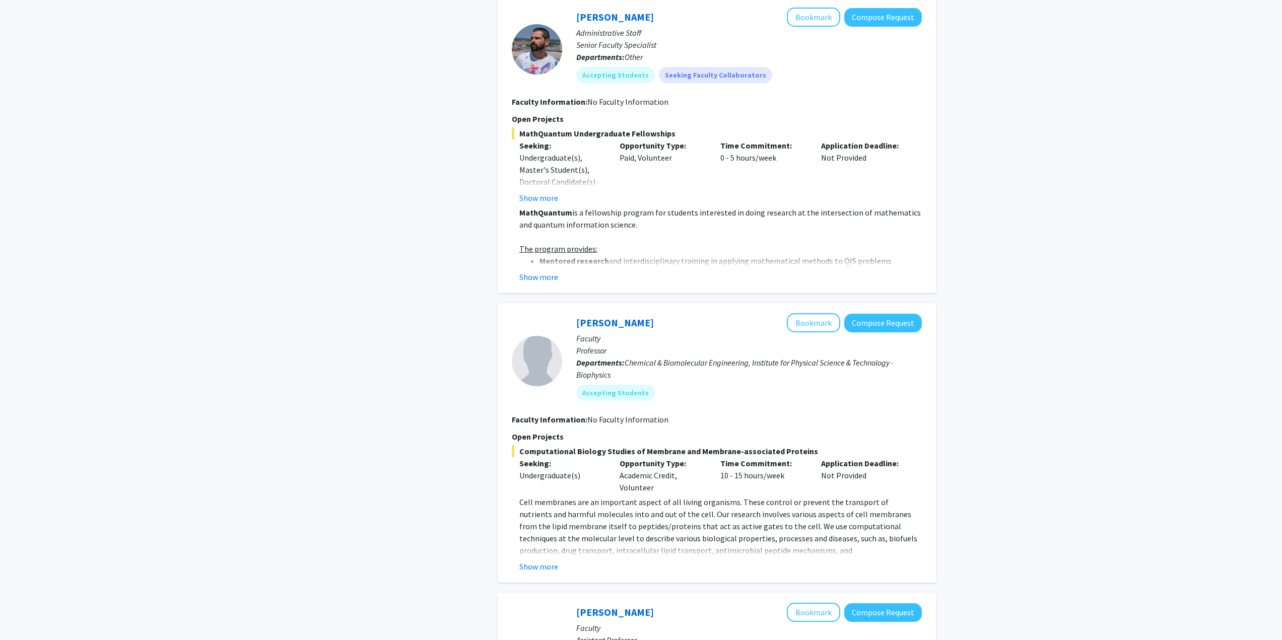
scroll to position [604, 0]
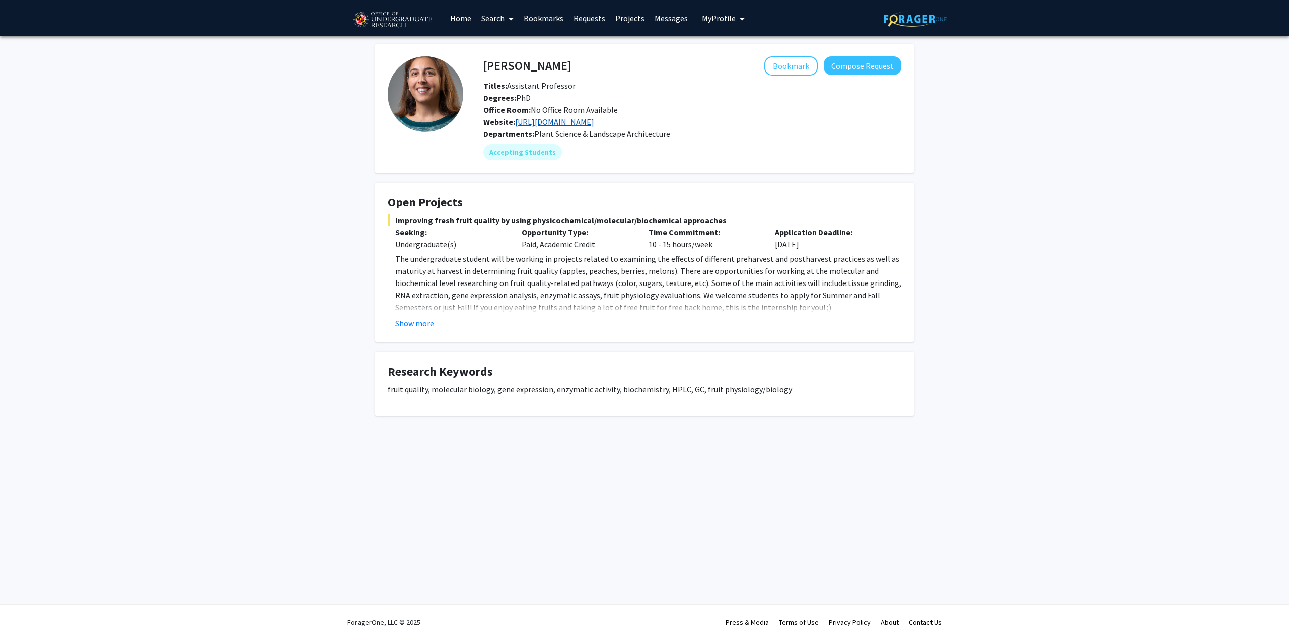
click at [594, 124] on link "[URL][DOMAIN_NAME]" at bounding box center [554, 122] width 79 height 10
click at [412, 334] on fg-card "Open Projects Improving fresh fruit quality by using physicochemical/molecular/…" at bounding box center [644, 262] width 539 height 159
click at [412, 320] on button "Show more" at bounding box center [414, 323] width 39 height 12
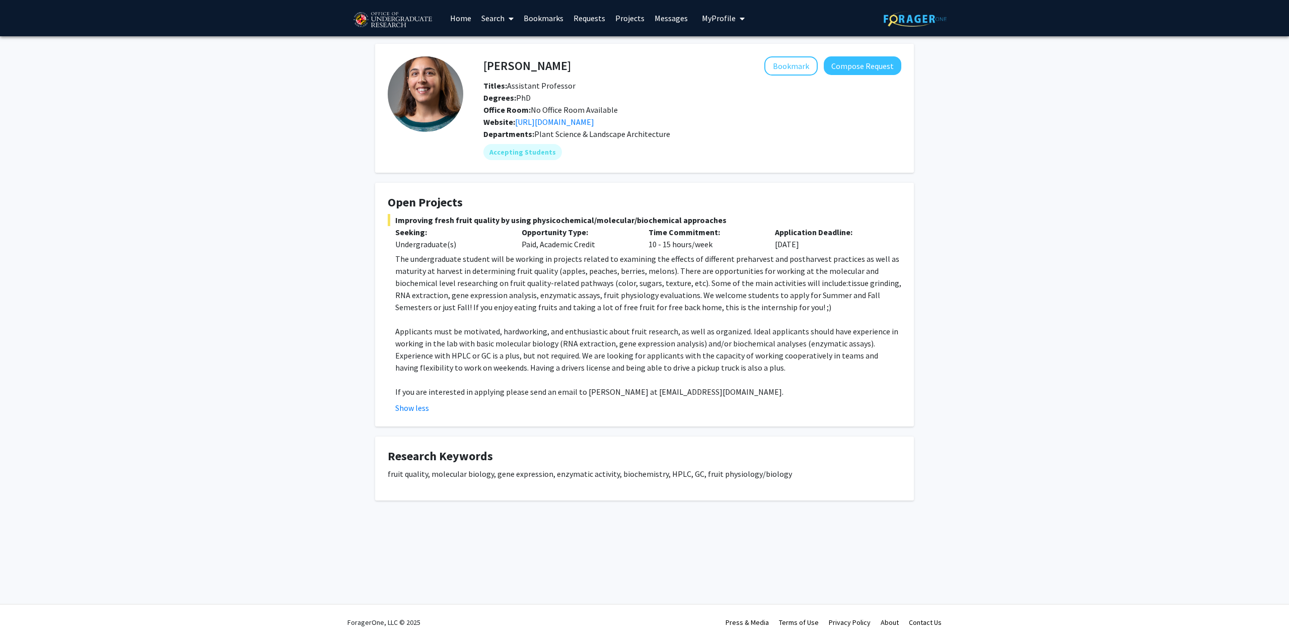
click at [558, 71] on h4 "[PERSON_NAME]" at bounding box center [528, 65] width 88 height 19
click at [679, 391] on span "If you are interested in applying please send an email to [PERSON_NAME] at [EMA…" at bounding box center [589, 392] width 388 height 10
copy span "mfarcuh"
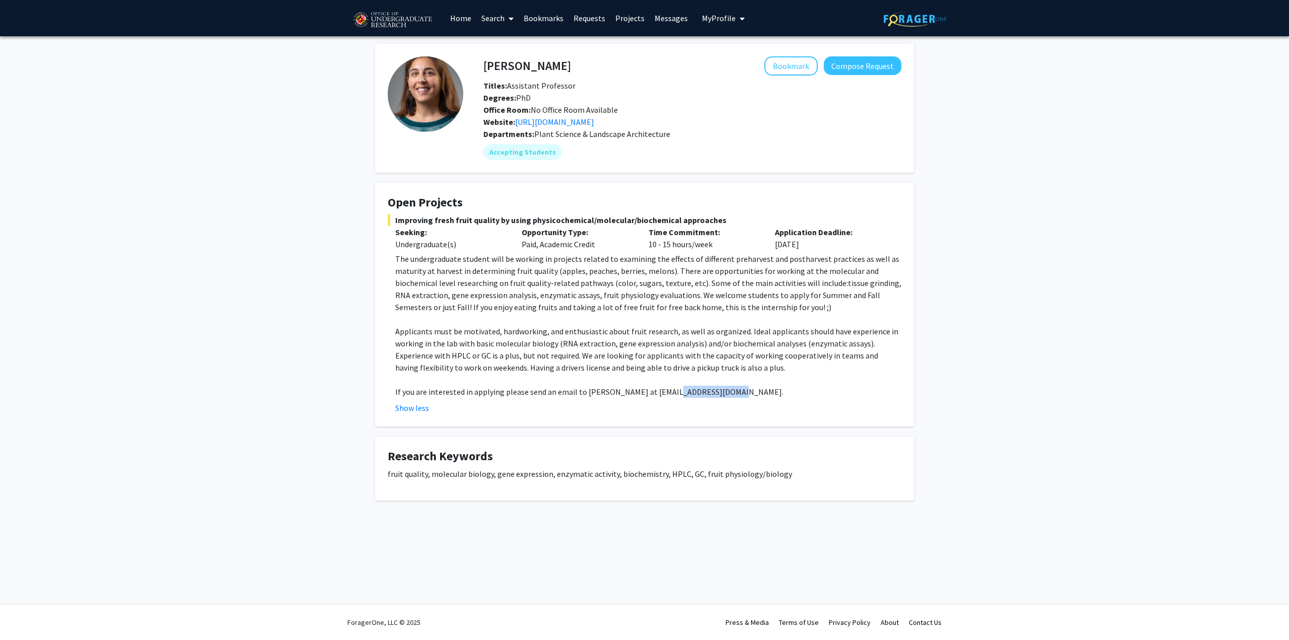
drag, startPoint x: 725, startPoint y: 392, endPoint x: 663, endPoint y: 397, distance: 62.2
click at [663, 397] on p "If you are interested in applying please send an email to [PERSON_NAME] at [EMA…" at bounding box center [648, 392] width 506 height 12
copy span "[EMAIL_ADDRESS][DOMAIN_NAME]"
click at [561, 61] on h4 "[PERSON_NAME]" at bounding box center [528, 65] width 88 height 19
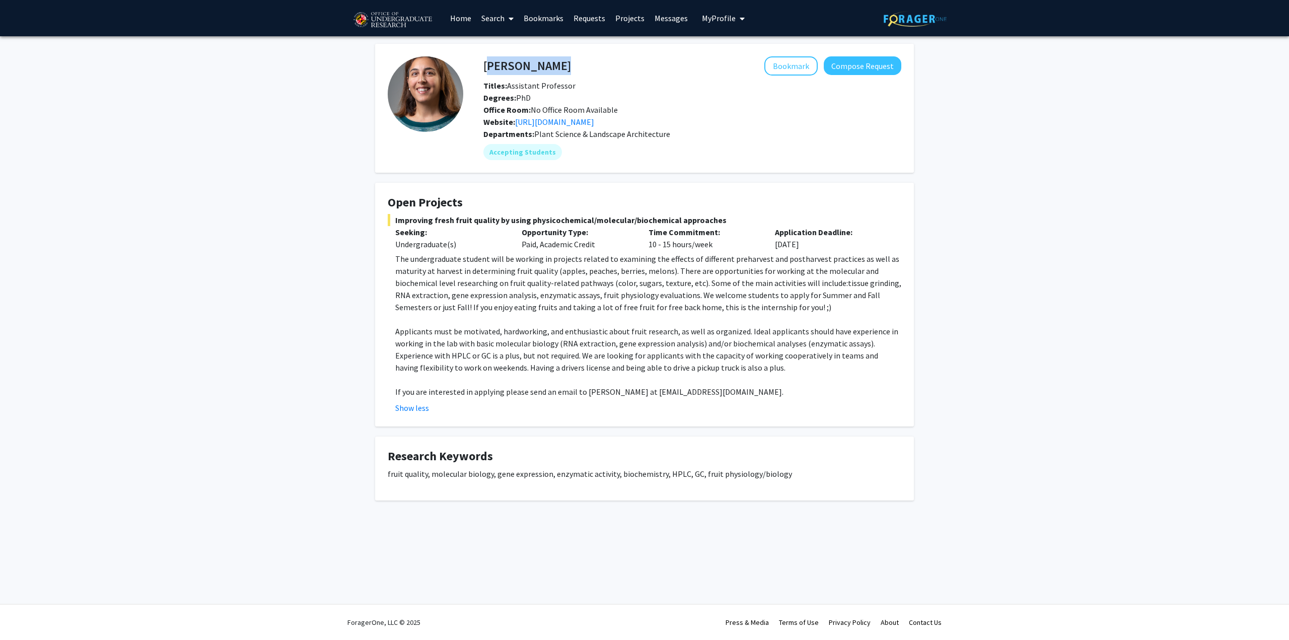
click at [561, 61] on h4 "[PERSON_NAME]" at bounding box center [528, 65] width 88 height 19
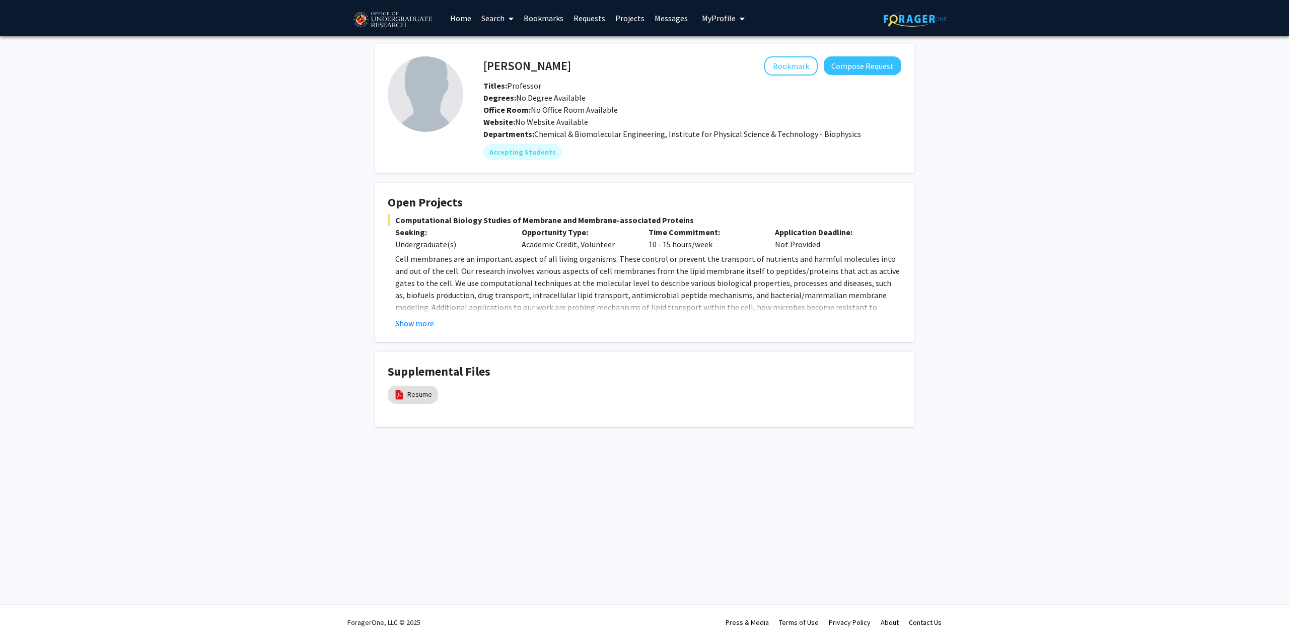
click at [535, 62] on h4 "[PERSON_NAME]" at bounding box center [528, 65] width 88 height 19
click at [535, 62] on h4 "Jeffery Klauda" at bounding box center [528, 65] width 88 height 19
